Goal: Task Accomplishment & Management: Use online tool/utility

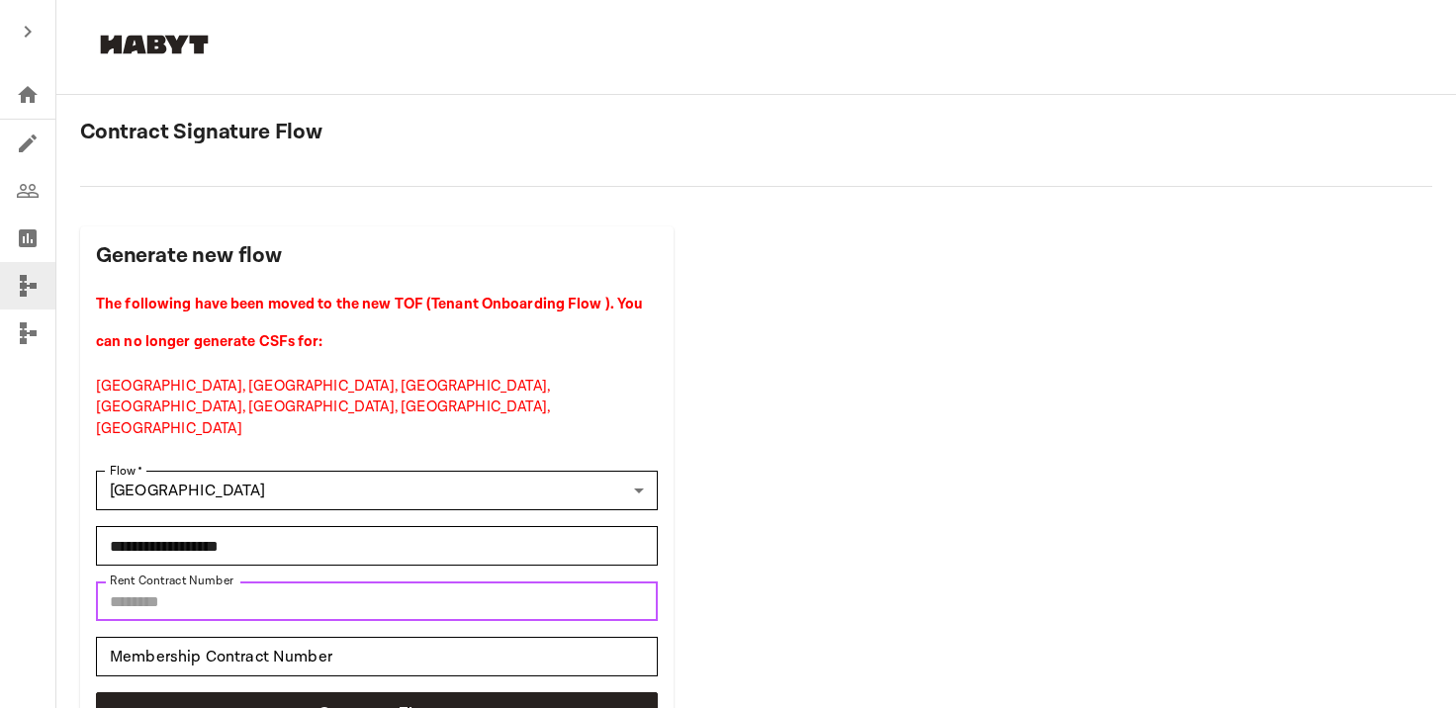
click at [140, 582] on input "********" at bounding box center [377, 602] width 562 height 40
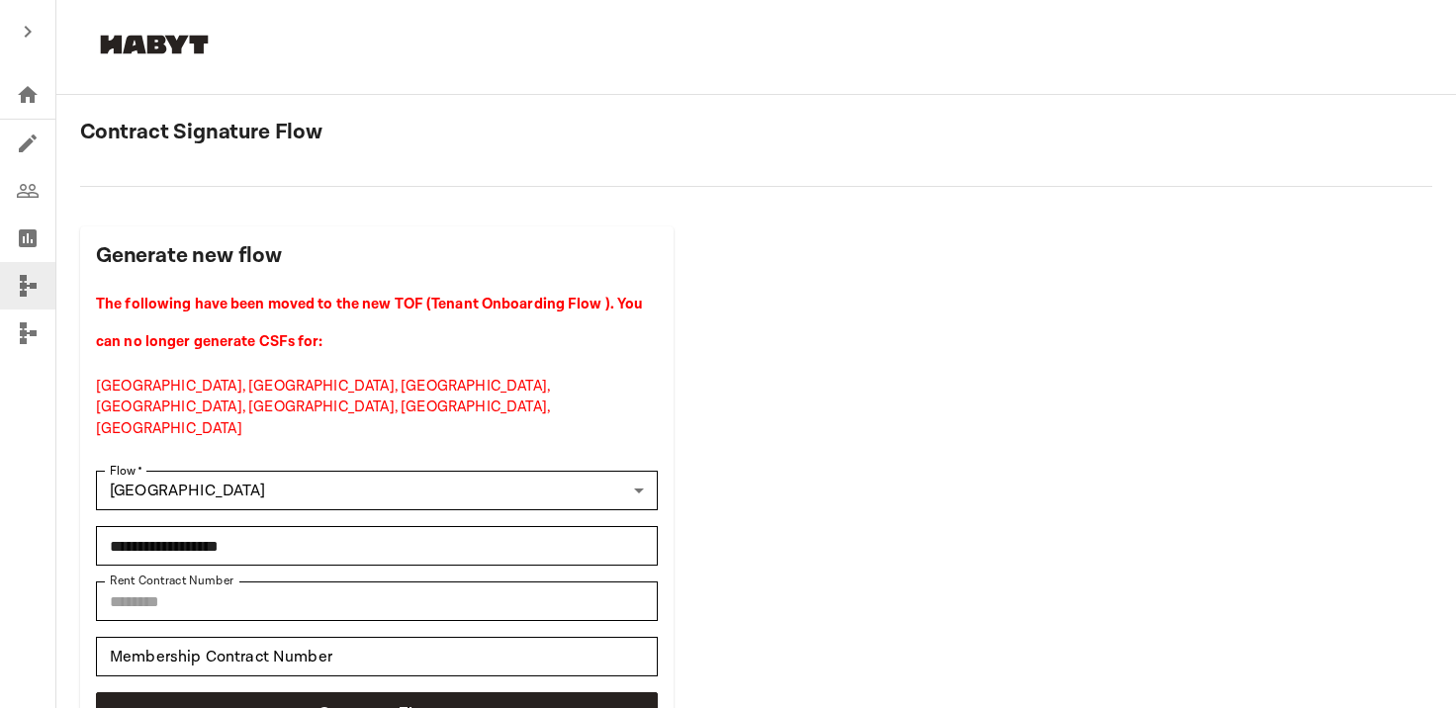
click at [22, 132] on icon "Agreements" at bounding box center [28, 144] width 24 height 24
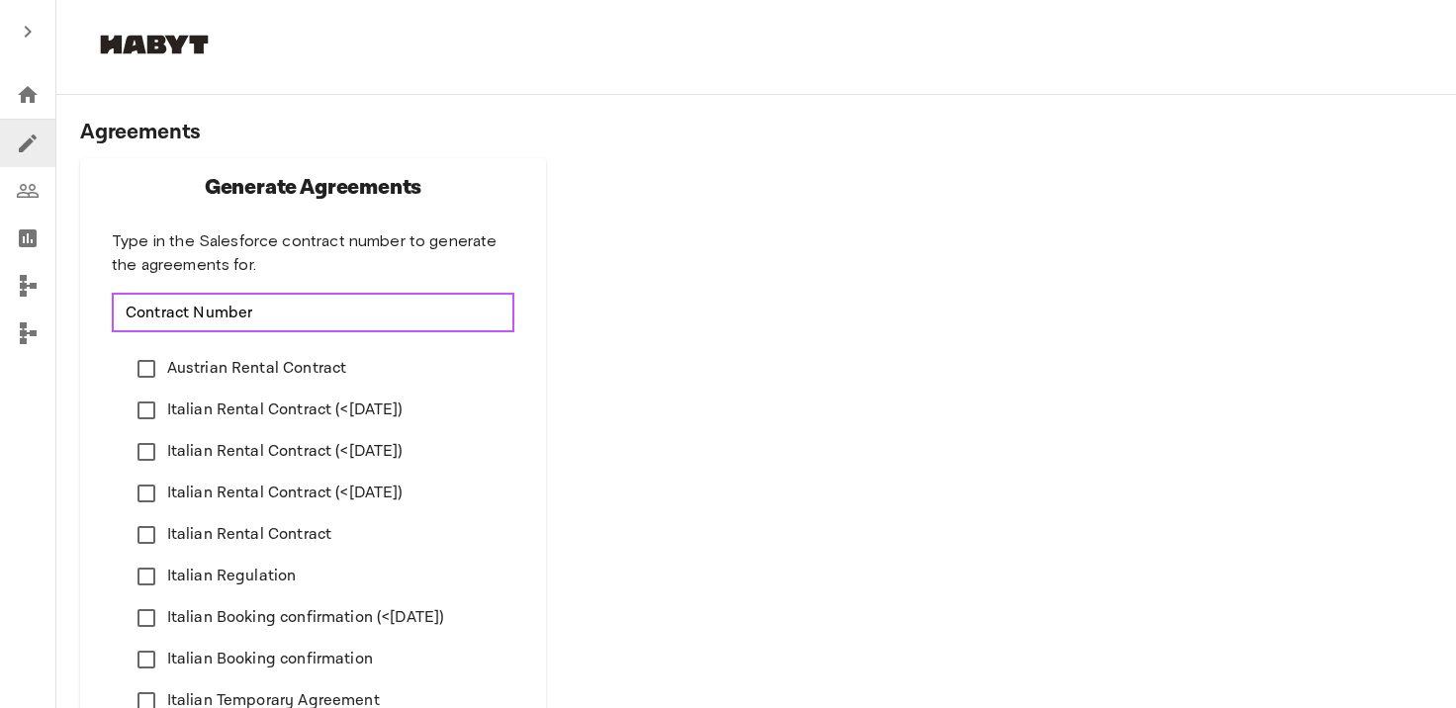
click at [186, 321] on input "Contract Number" at bounding box center [313, 313] width 403 height 40
paste input "********"
type input "********"
click at [601, 436] on div "Agreements Generate Agreements Type in the Salesforce contract number to genera…" at bounding box center [756, 623] width 1352 height 1009
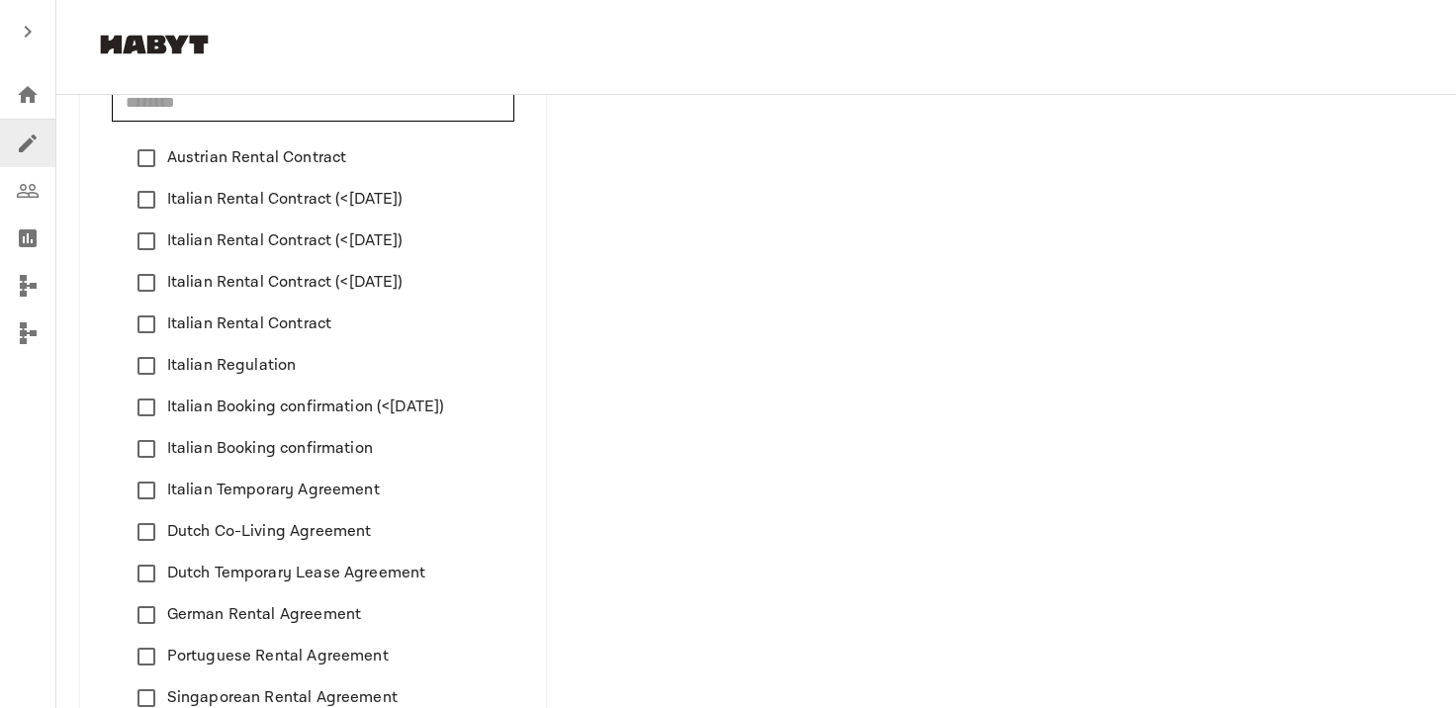
scroll to position [443, 0]
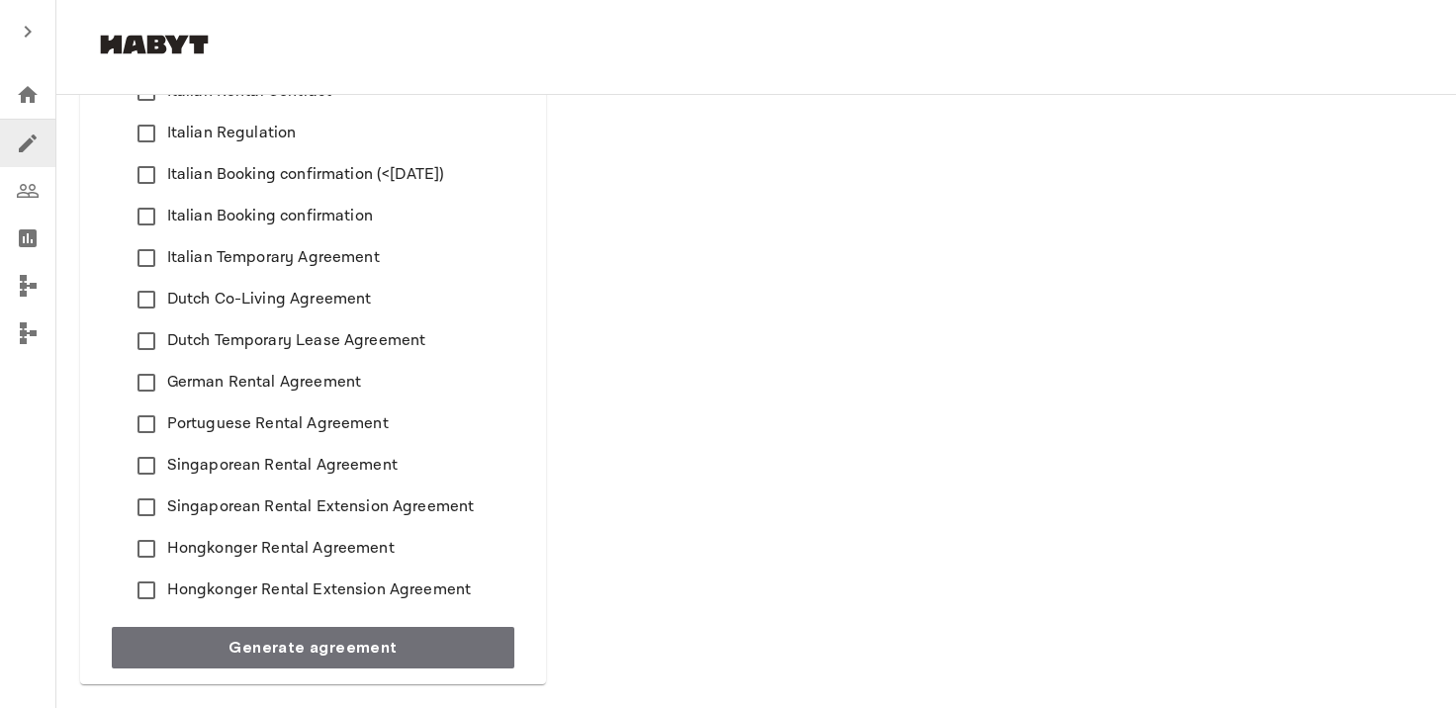
click at [370, 537] on span "Hongkonger Rental Agreement" at bounding box center [281, 549] width 228 height 24
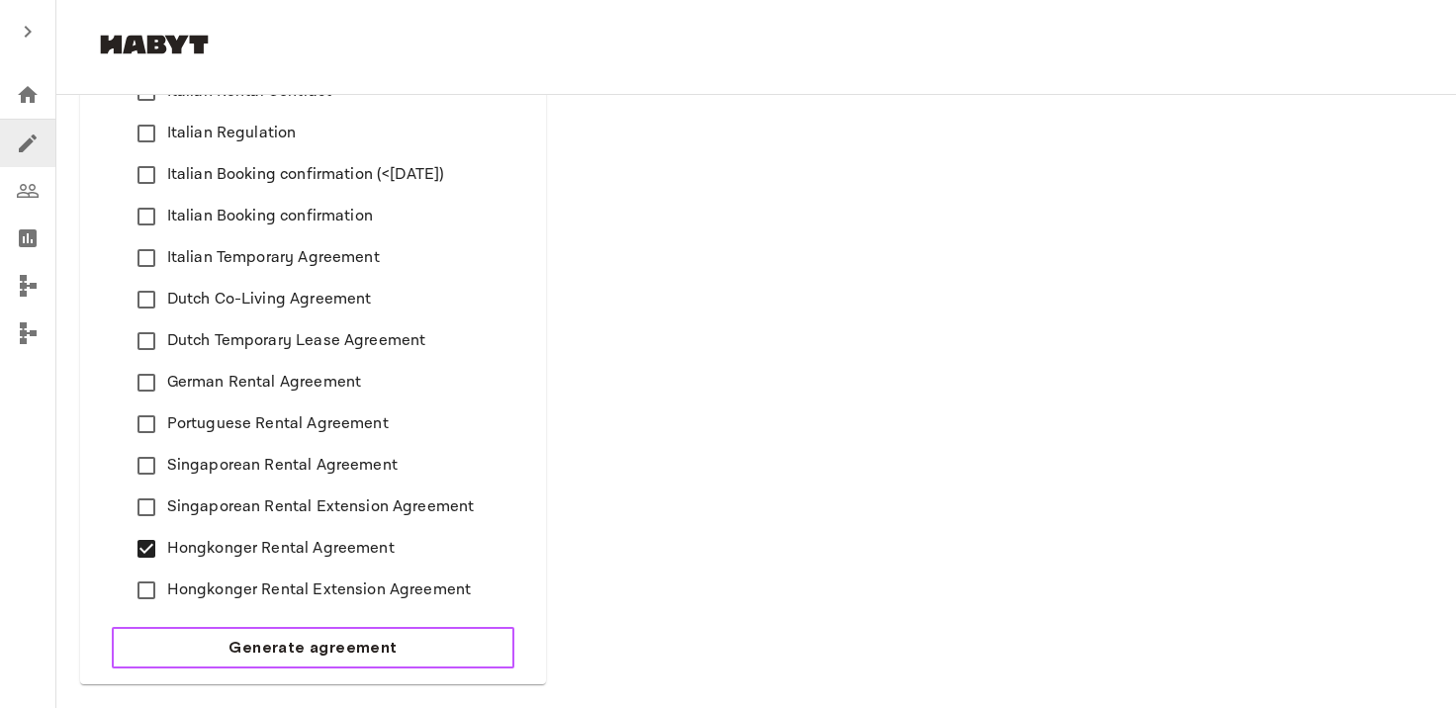
click at [290, 653] on span "Generate agreement" at bounding box center [313, 648] width 168 height 24
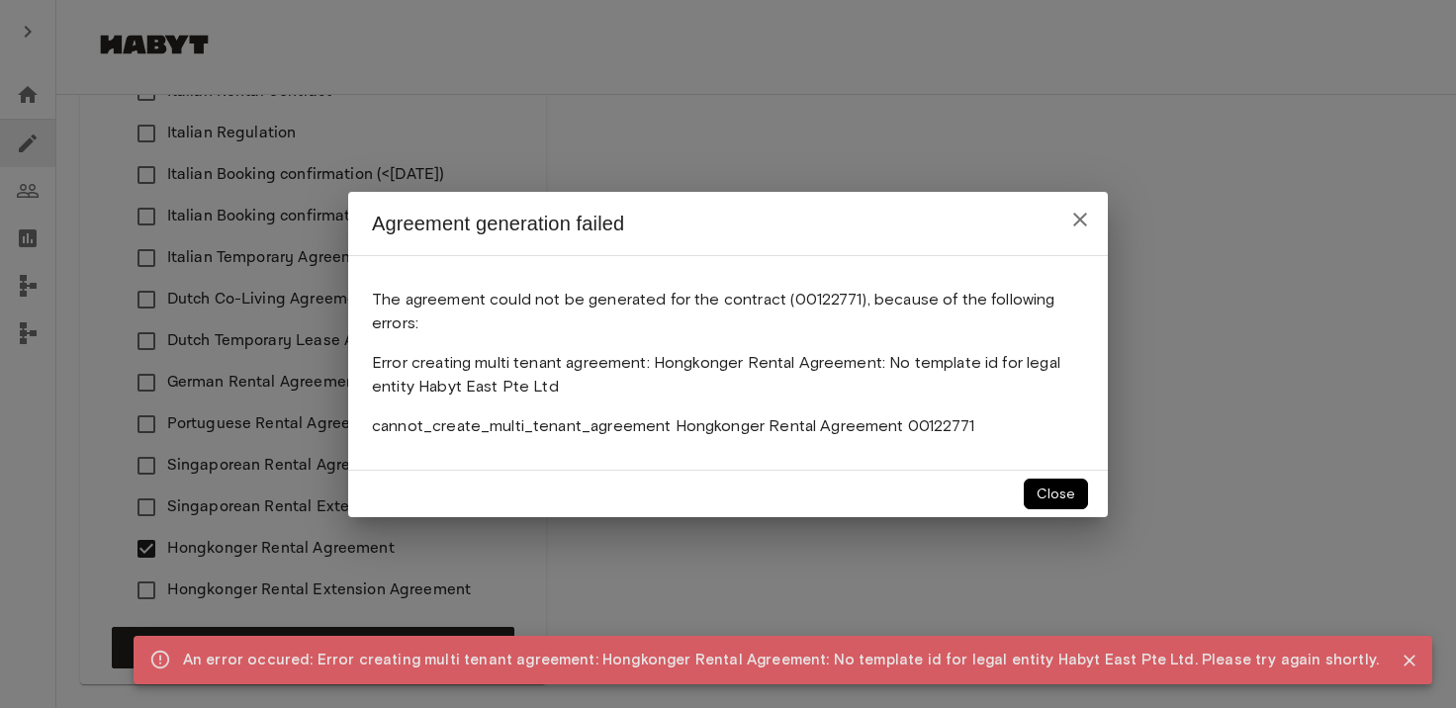
click at [1082, 215] on icon "close" at bounding box center [1080, 220] width 14 height 14
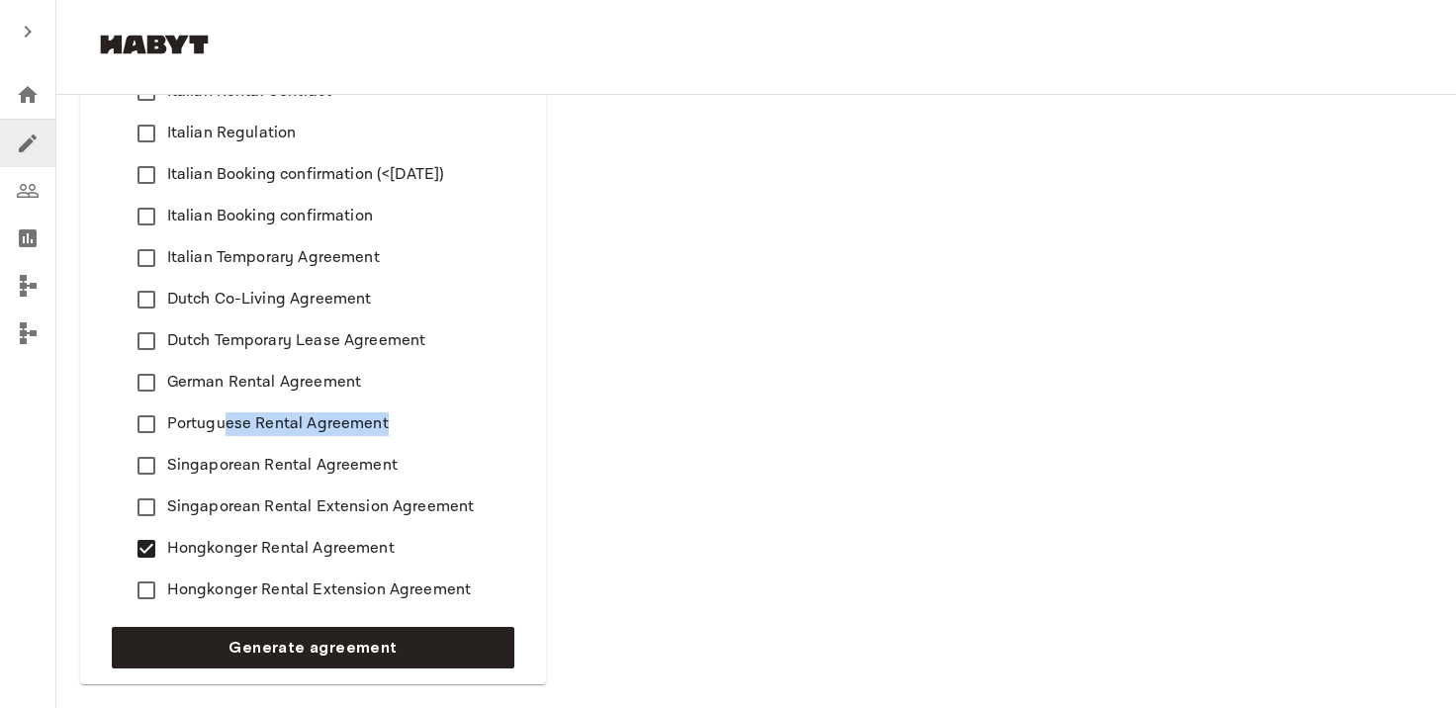
click at [228, 436] on label "Portuguese Rental Agreement" at bounding box center [300, 425] width 349 height 42
click at [228, 457] on span "Singaporean Rental Agreement" at bounding box center [282, 466] width 231 height 24
click at [223, 545] on span "Hongkonger Rental Agreement" at bounding box center [281, 549] width 228 height 24
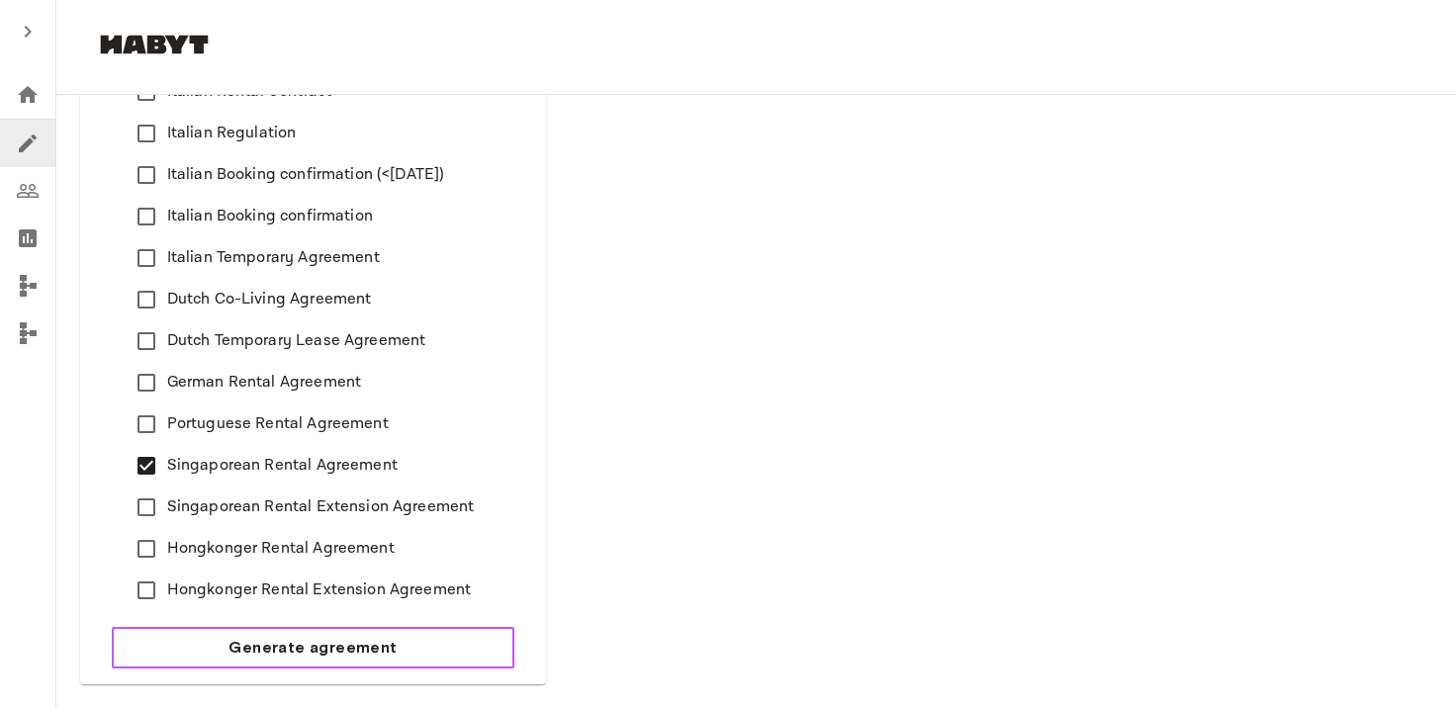
click at [237, 646] on span "Generate agreement" at bounding box center [313, 648] width 168 height 24
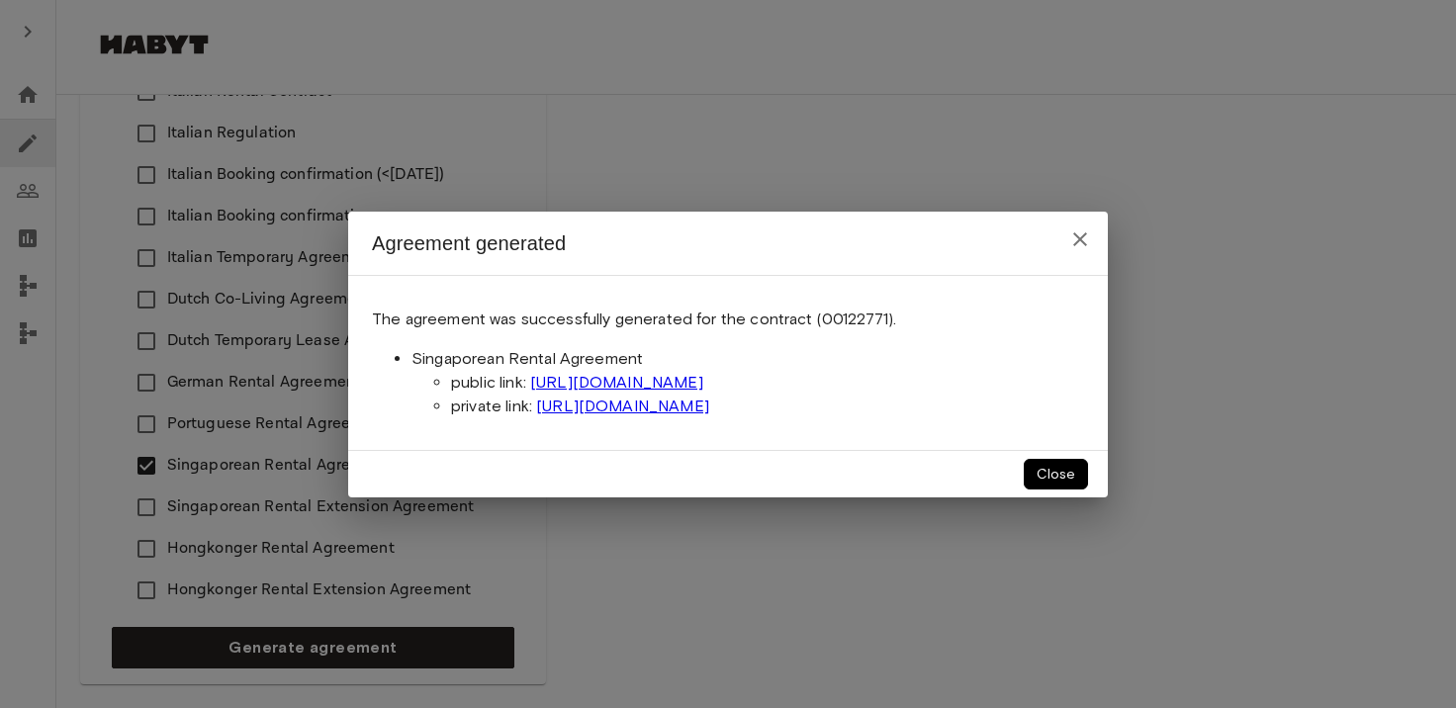
click at [1079, 256] on button "close" at bounding box center [1081, 240] width 40 height 40
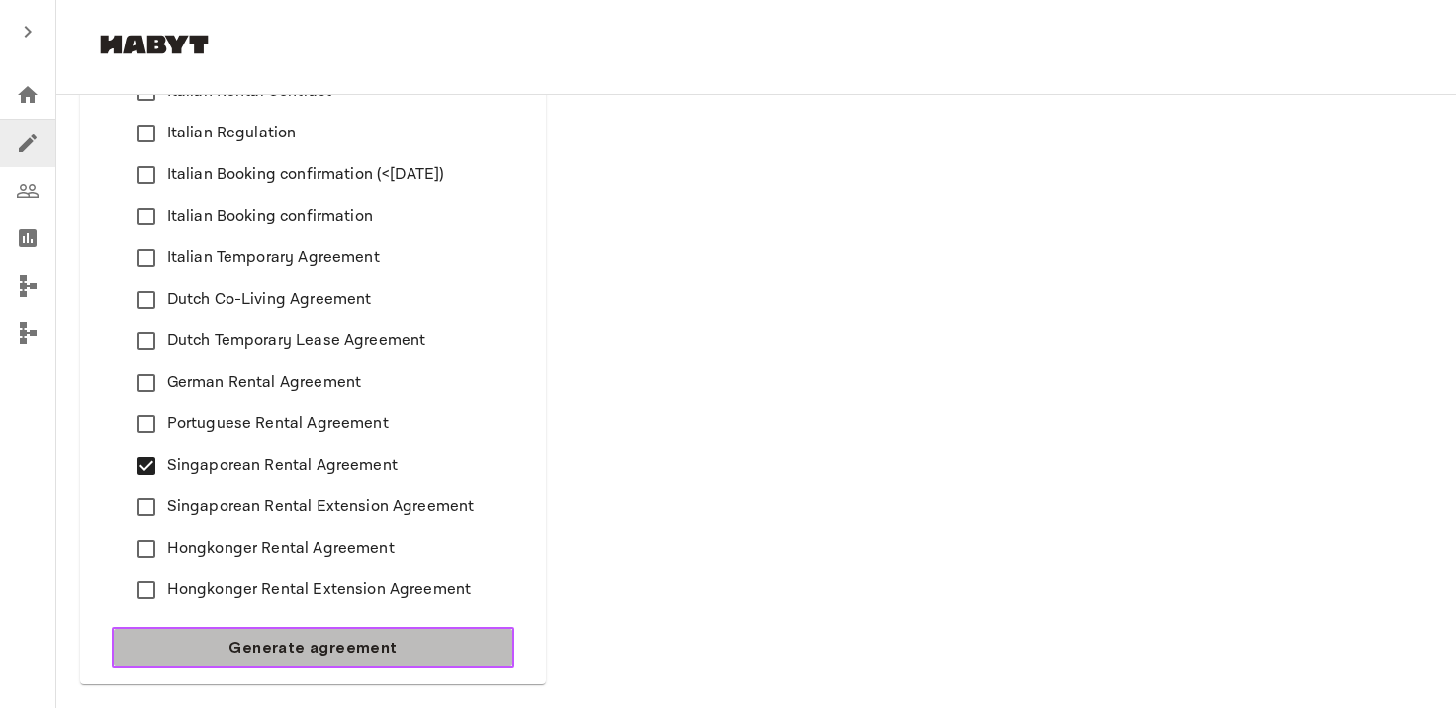
click at [370, 654] on span "Generate agreement" at bounding box center [313, 648] width 168 height 24
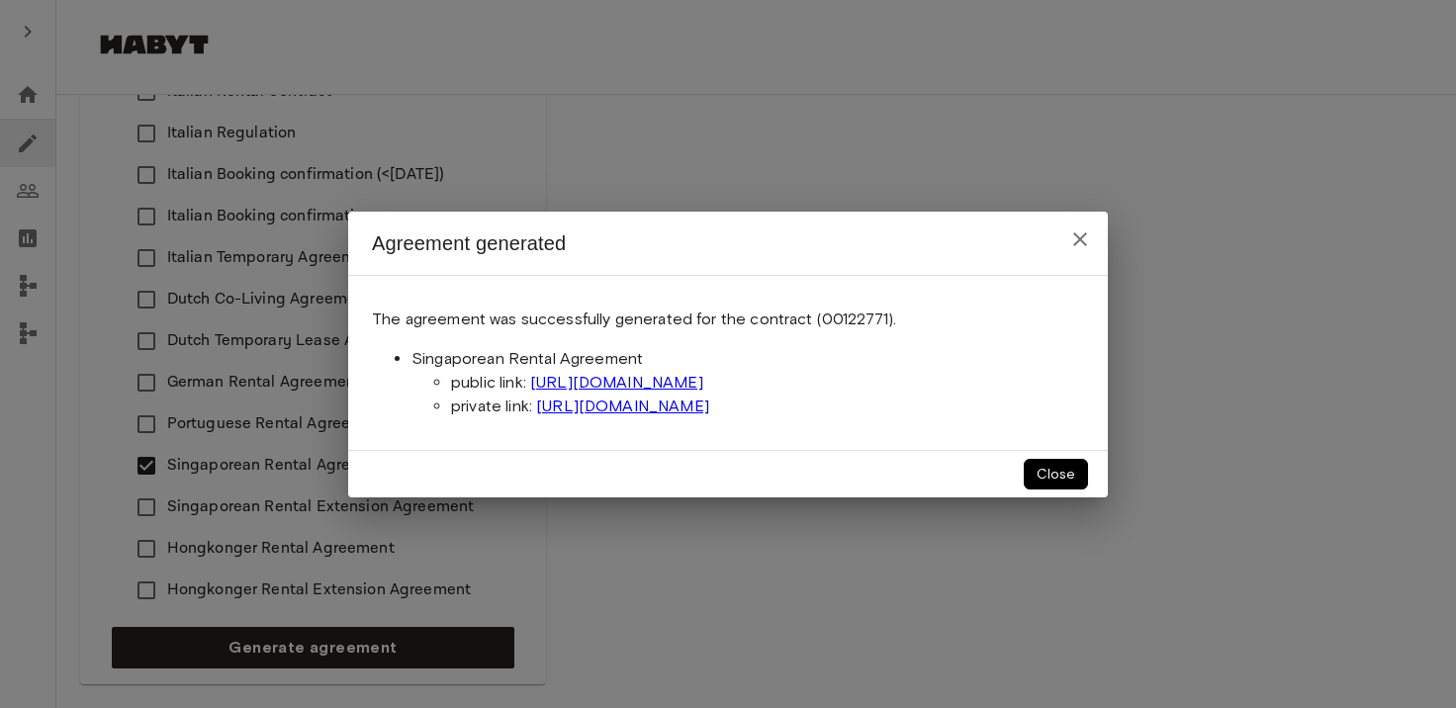
drag, startPoint x: 932, startPoint y: 382, endPoint x: 423, endPoint y: 344, distance: 509.9
click at [423, 344] on div "The agreement was successfully generated for the contract (00122771). Singapore…" at bounding box center [728, 363] width 760 height 176
copy li "Singaporean Rental Agreement public link: [URL][DOMAIN_NAME]"
